Goal: Find specific page/section: Find specific page/section

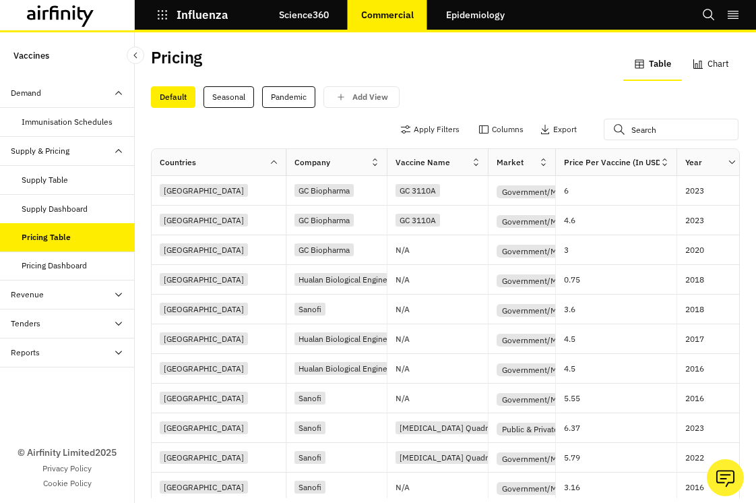
click at [84, 360] on div "Reports" at bounding box center [67, 352] width 135 height 29
click at [61, 383] on div "Reports" at bounding box center [78, 381] width 113 height 12
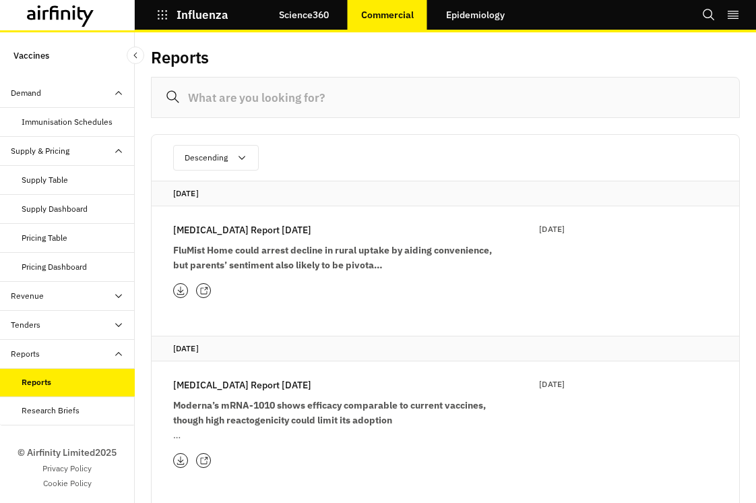
click at [206, 299] on div "[MEDICAL_DATA] Report [DATE] Aug 2025 FluMist Home could arrest decline in rura…" at bounding box center [358, 260] width 413 height 108
click at [206, 292] on icon at bounding box center [203, 290] width 9 height 9
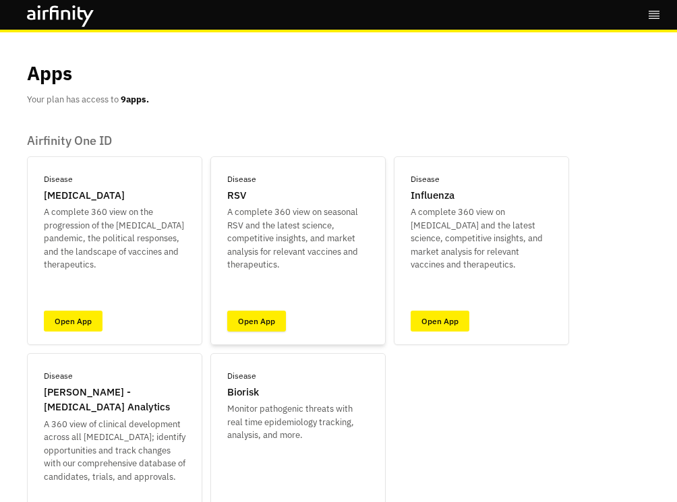
click at [244, 322] on link "Open App" at bounding box center [256, 321] width 59 height 21
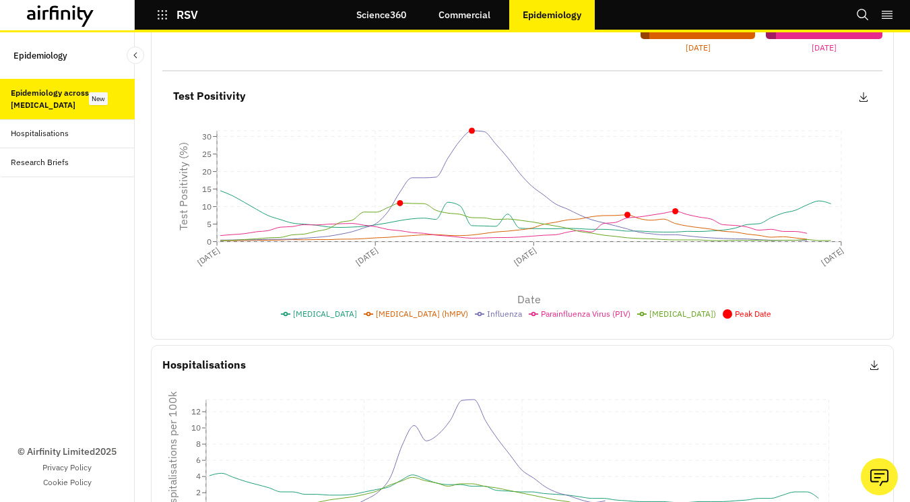
scroll to position [265, 0]
